Goal: Task Accomplishment & Management: Manage account settings

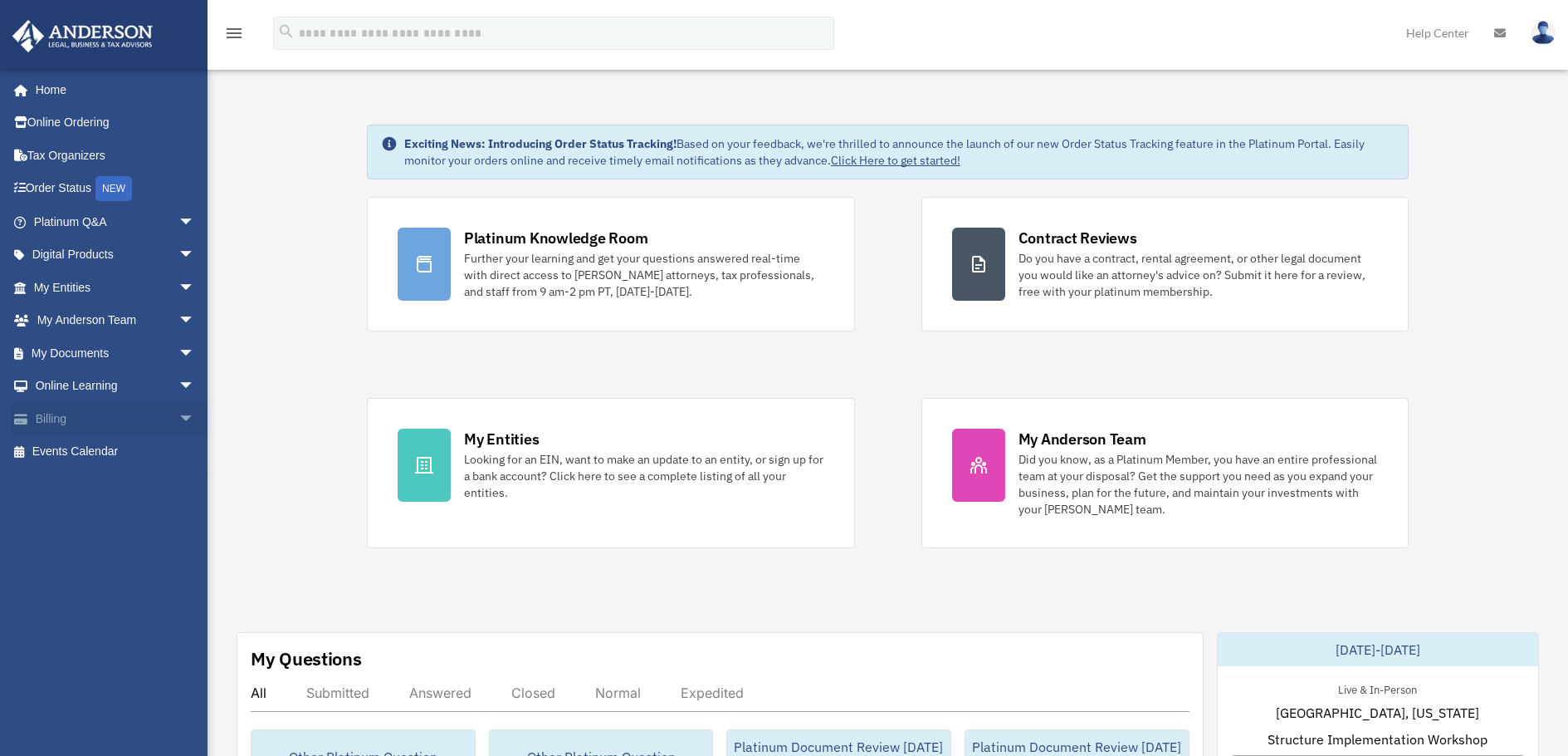
click at [93, 418] on link "Billing arrow_drop_down" at bounding box center [115, 419] width 208 height 34
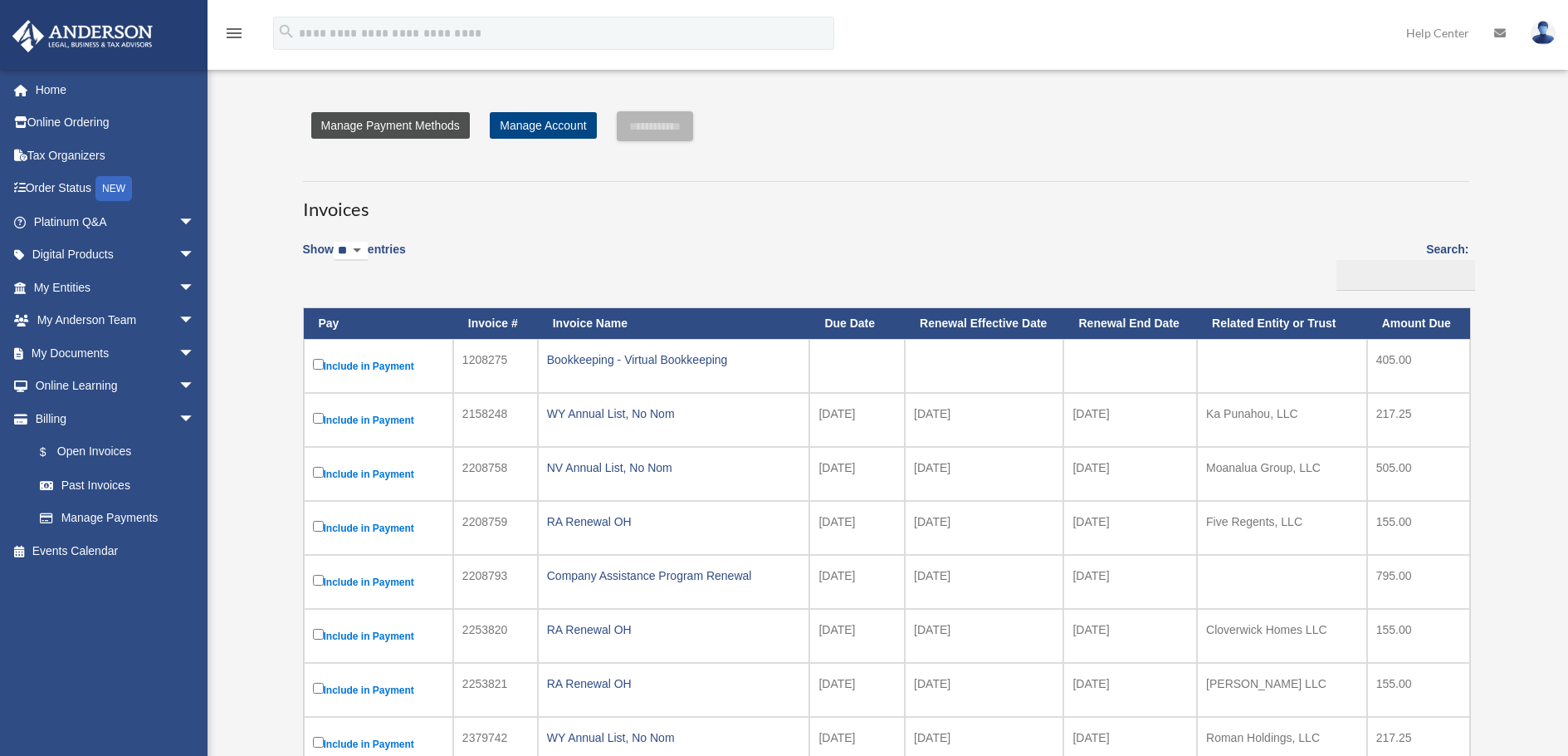
click at [387, 130] on link "Manage Payment Methods" at bounding box center [390, 126] width 158 height 27
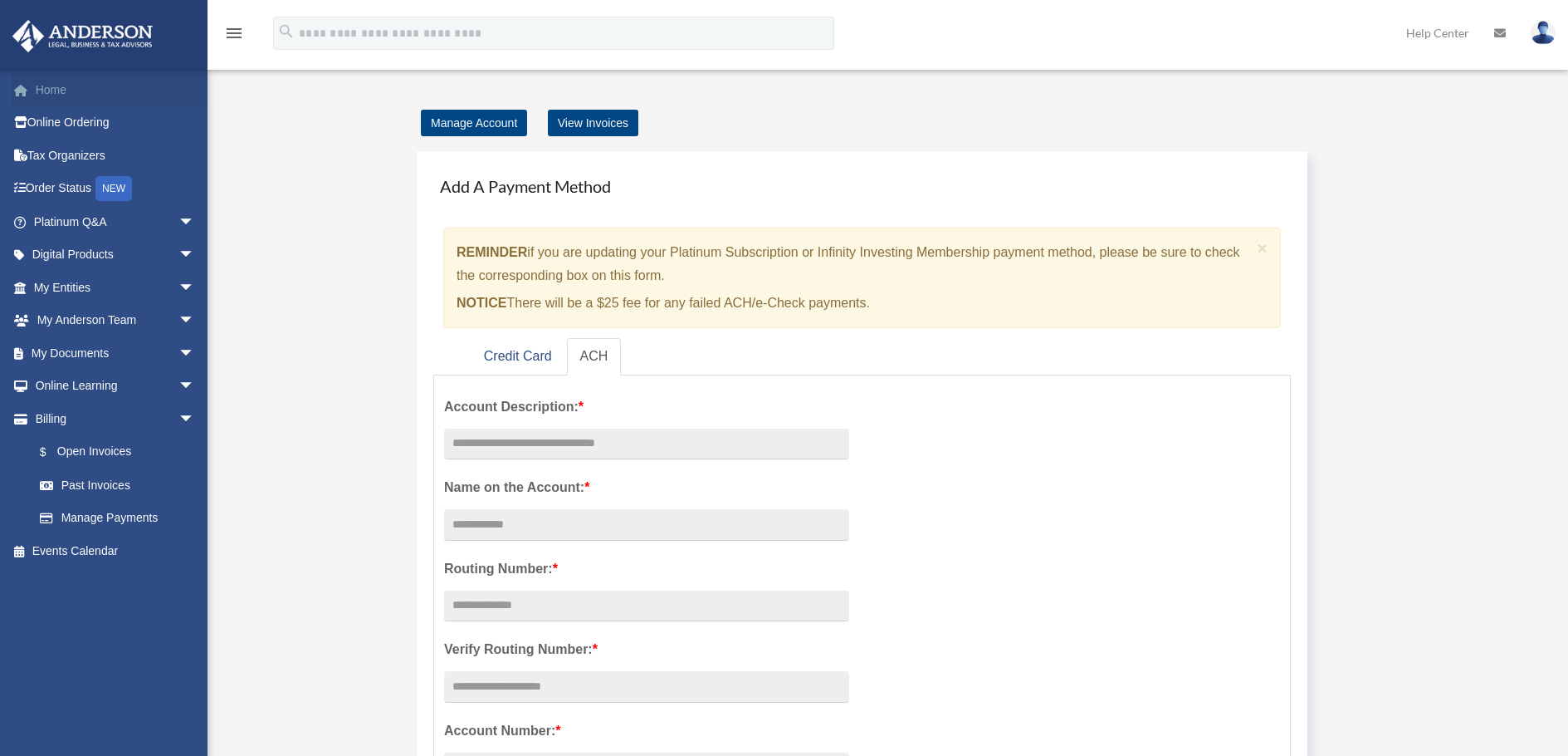
click at [58, 83] on link "Home" at bounding box center [115, 89] width 208 height 34
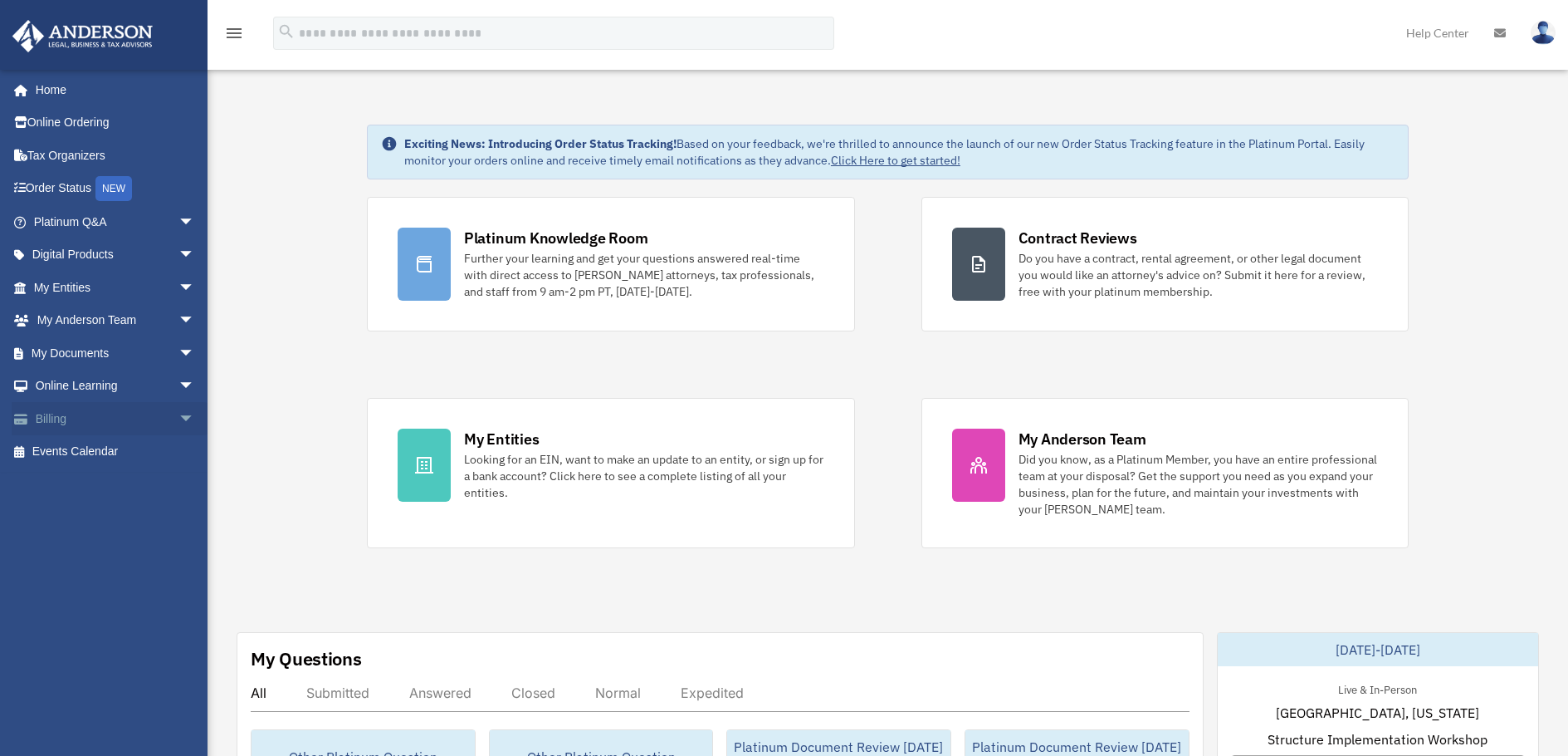
click at [45, 419] on link "Billing arrow_drop_down" at bounding box center [115, 419] width 208 height 34
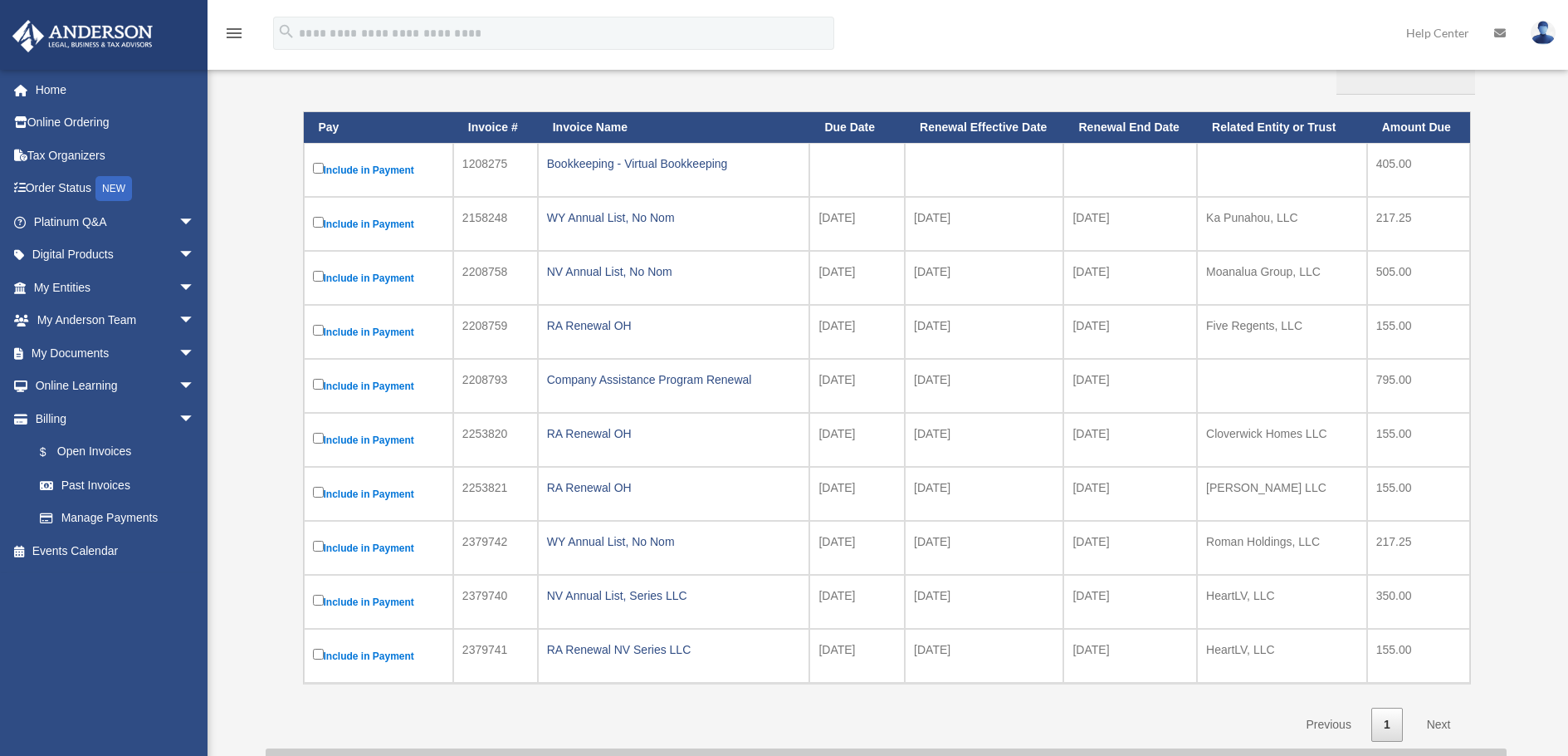
scroll to position [166, 0]
